Goal: Information Seeking & Learning: Find specific fact

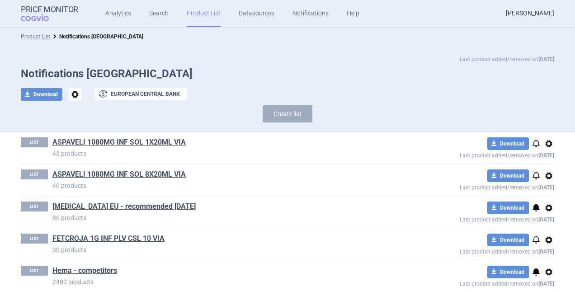
click at [195, 6] on link "Product List" at bounding box center [204, 13] width 34 height 27
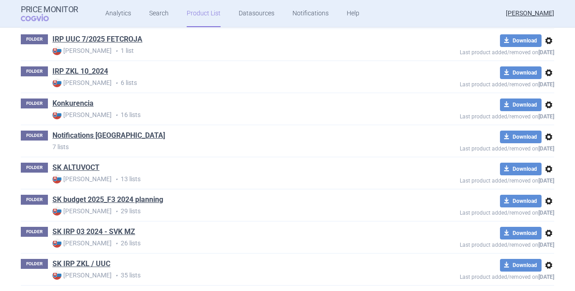
scroll to position [443, 0]
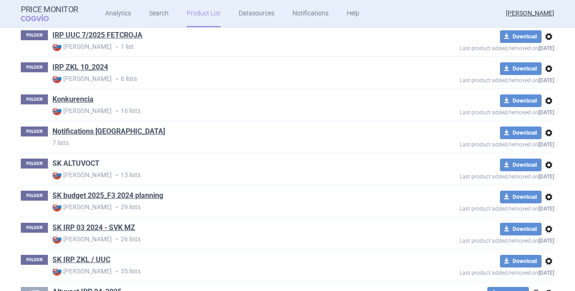
click at [94, 162] on link "SK ALTUVOCT" at bounding box center [75, 164] width 47 height 10
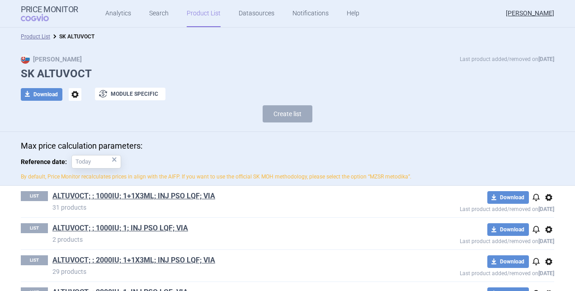
click at [137, 187] on div "LIST ALTUVOCT; ; 1000IU; 1+1X3ML; INJ PSO LQF; VIA 31 products download Downloa…" at bounding box center [287, 202] width 533 height 32
click at [131, 197] on link "ALTUVOCT; ; 1000IU; 1+1X3ML; INJ PSO LQF; VIA" at bounding box center [133, 196] width 163 height 10
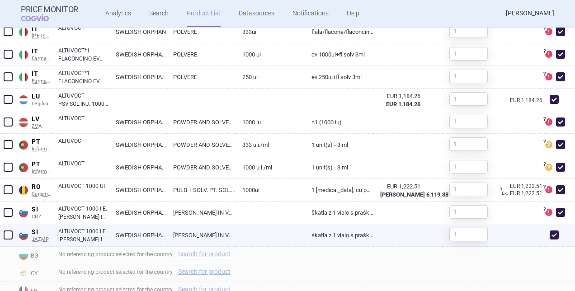
scroll to position [949, 0]
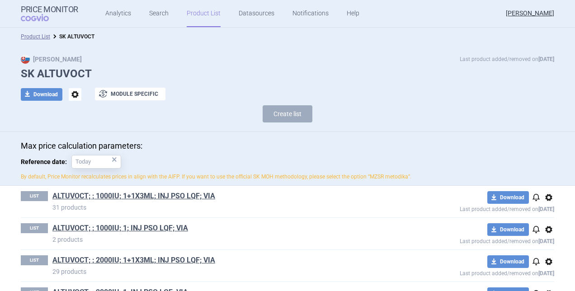
click at [122, 228] on link "ALTUVOCT; ; 1000IU; 1; INJ PSO LQF; VIA" at bounding box center [120, 228] width 136 height 10
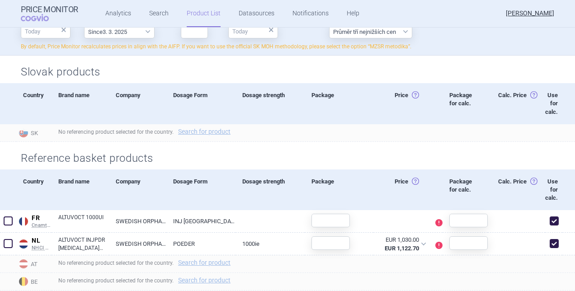
scroll to position [271, 0]
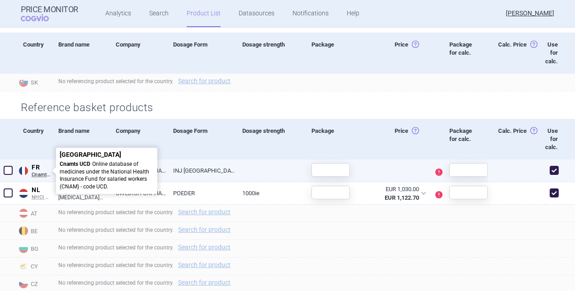
click at [35, 166] on span "FR" at bounding box center [42, 168] width 20 height 8
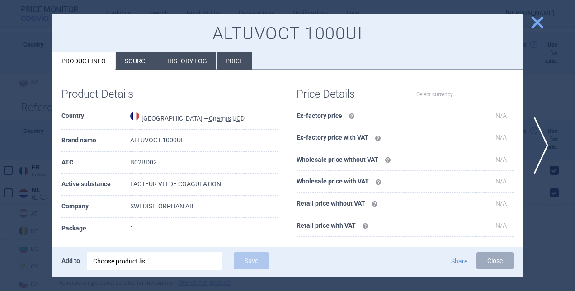
select select "EUR"
click at [153, 58] on li "Source" at bounding box center [137, 61] width 42 height 18
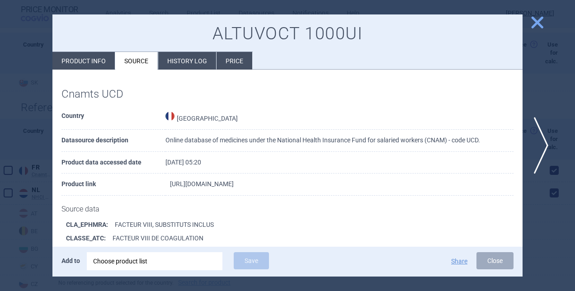
click at [234, 183] on link "[URL][DOMAIN_NAME]" at bounding box center [202, 184] width 64 height 6
